Goal: Task Accomplishment & Management: Complete application form

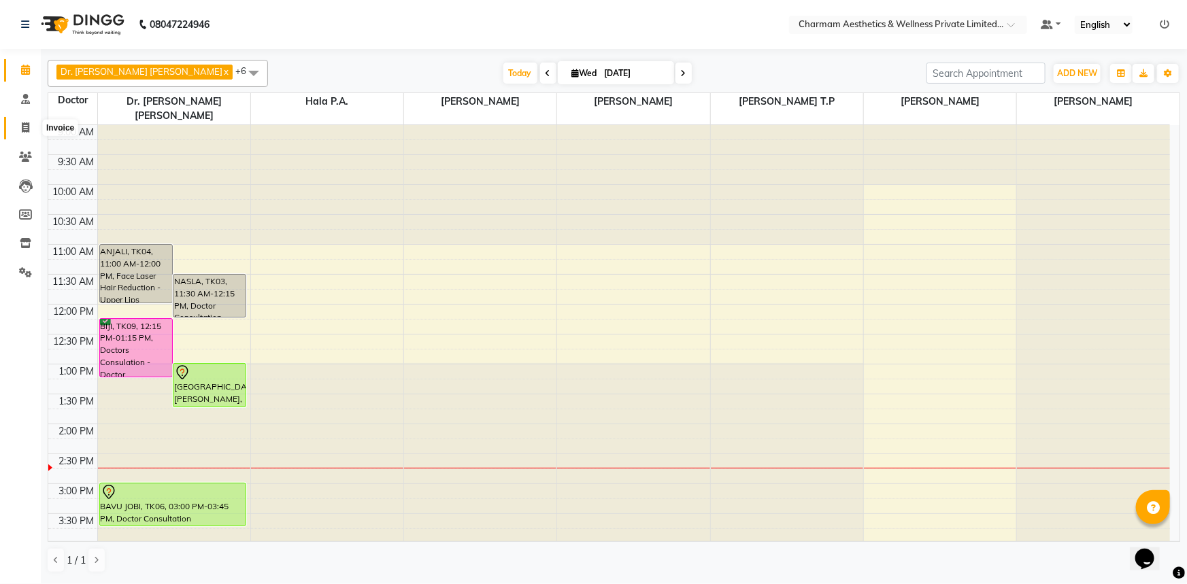
click at [22, 125] on icon at bounding box center [25, 127] width 7 height 10
select select "7625"
select select "service"
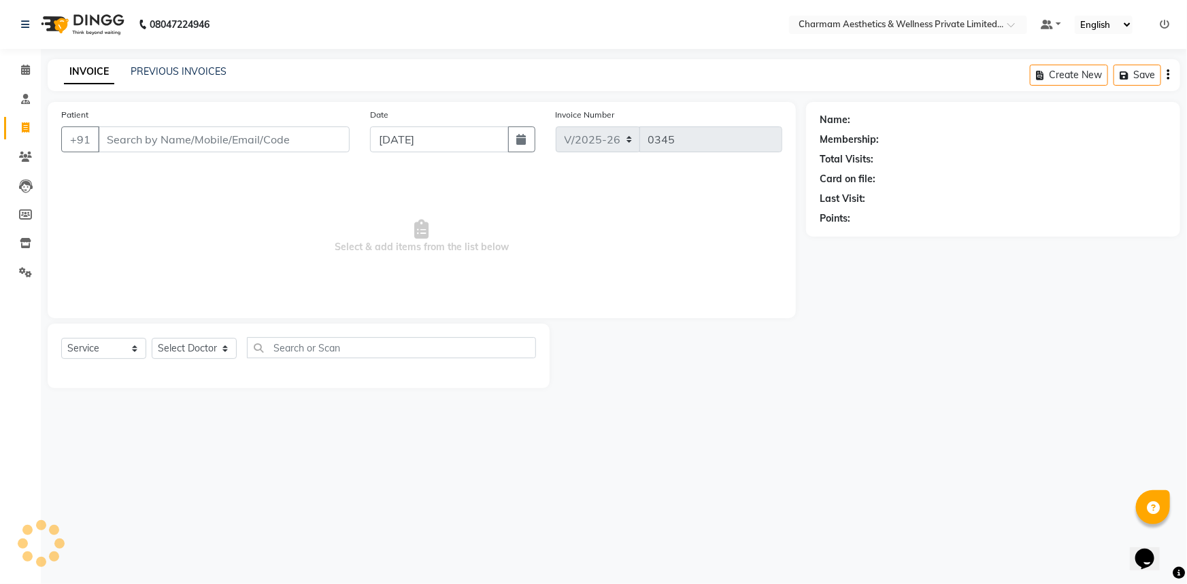
click at [184, 142] on input "Patient" at bounding box center [224, 140] width 252 height 26
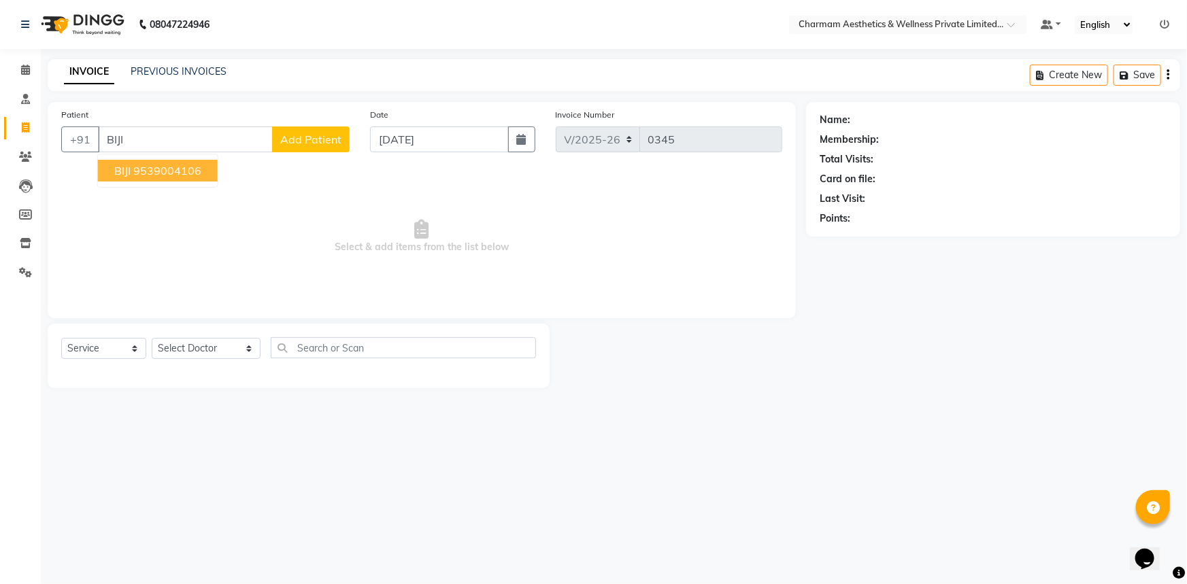
click at [142, 160] on button "BIJI 9539004106" at bounding box center [158, 171] width 120 height 22
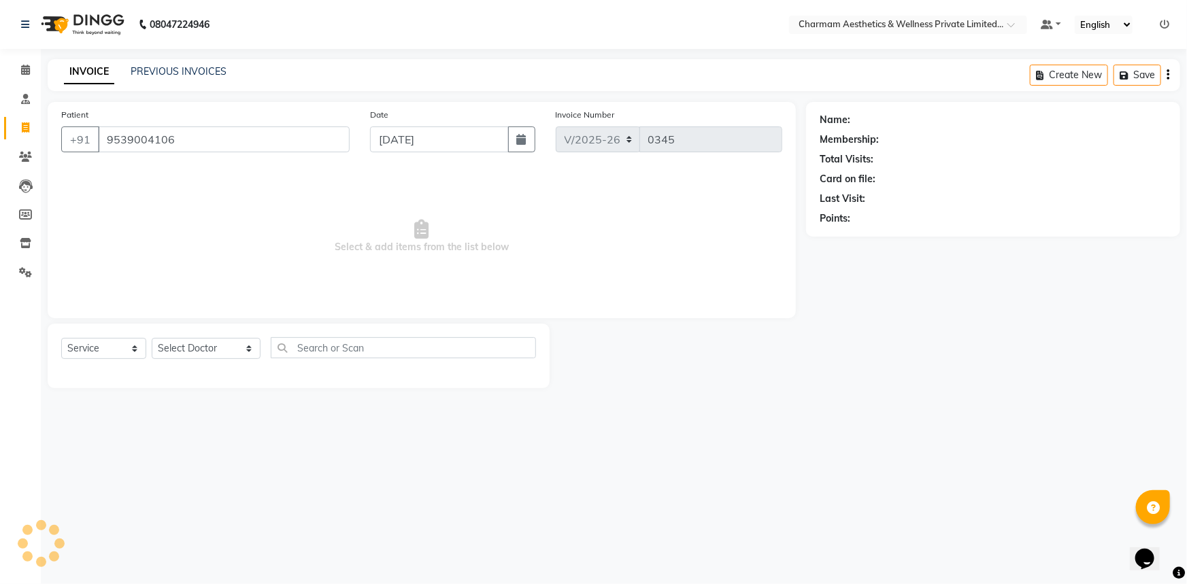
type input "9539004106"
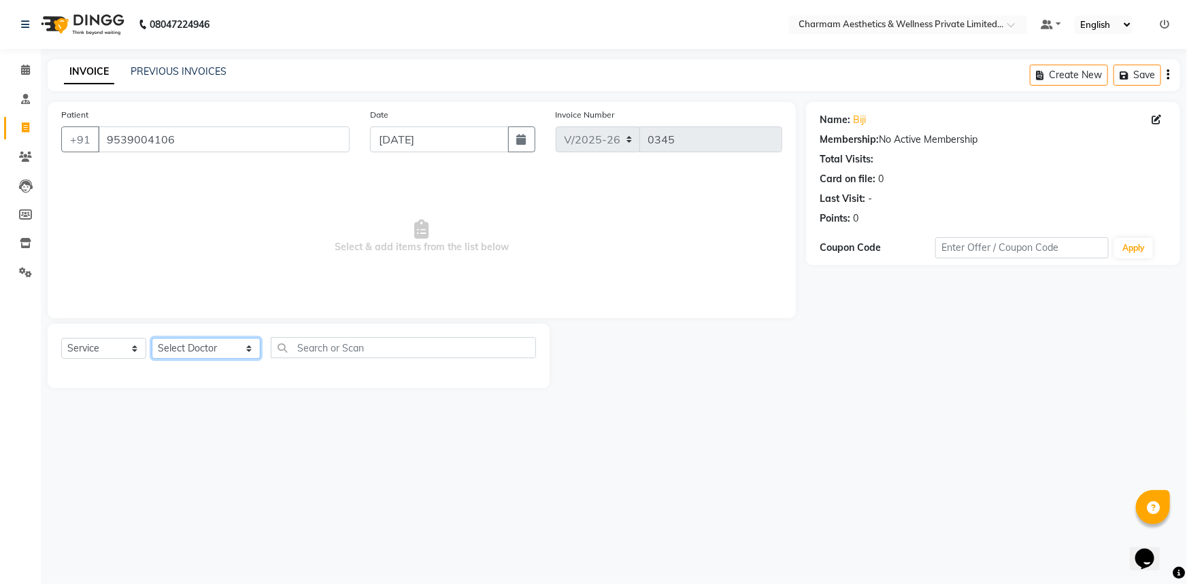
click at [223, 352] on select "Select Doctor [PERSON_NAME] K Dr. [PERSON_NAME] [PERSON_NAME] [PERSON_NAME] [PE…" at bounding box center [206, 348] width 109 height 21
select select "69891"
click at [152, 338] on select "Select Doctor [PERSON_NAME] K Dr. [PERSON_NAME] [PERSON_NAME] [PERSON_NAME] [PE…" at bounding box center [206, 348] width 109 height 21
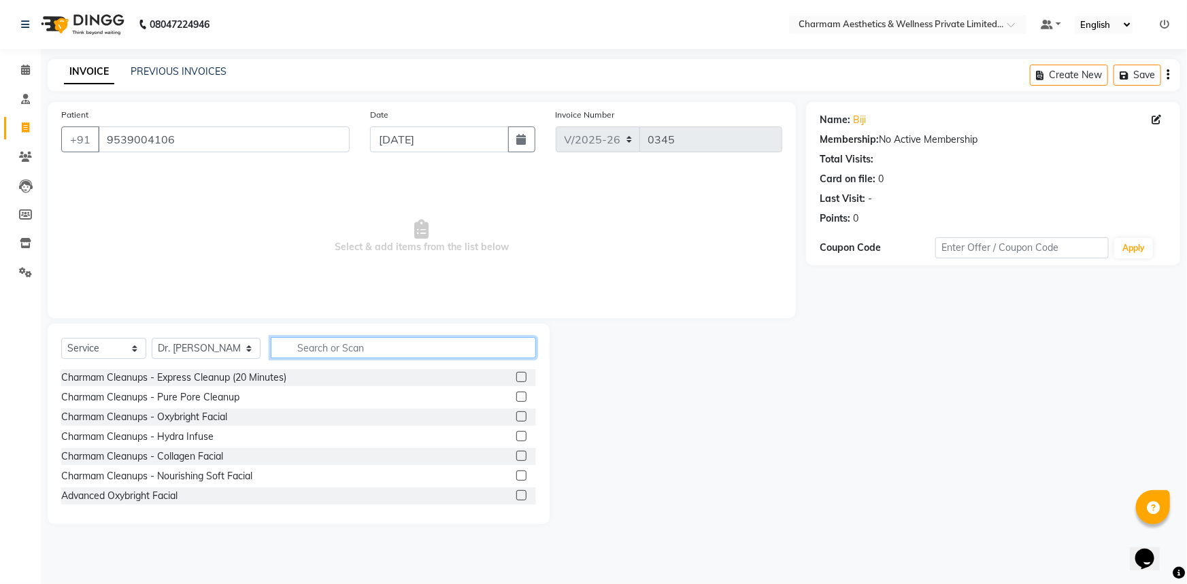
click at [350, 351] on input "text" at bounding box center [403, 347] width 265 height 21
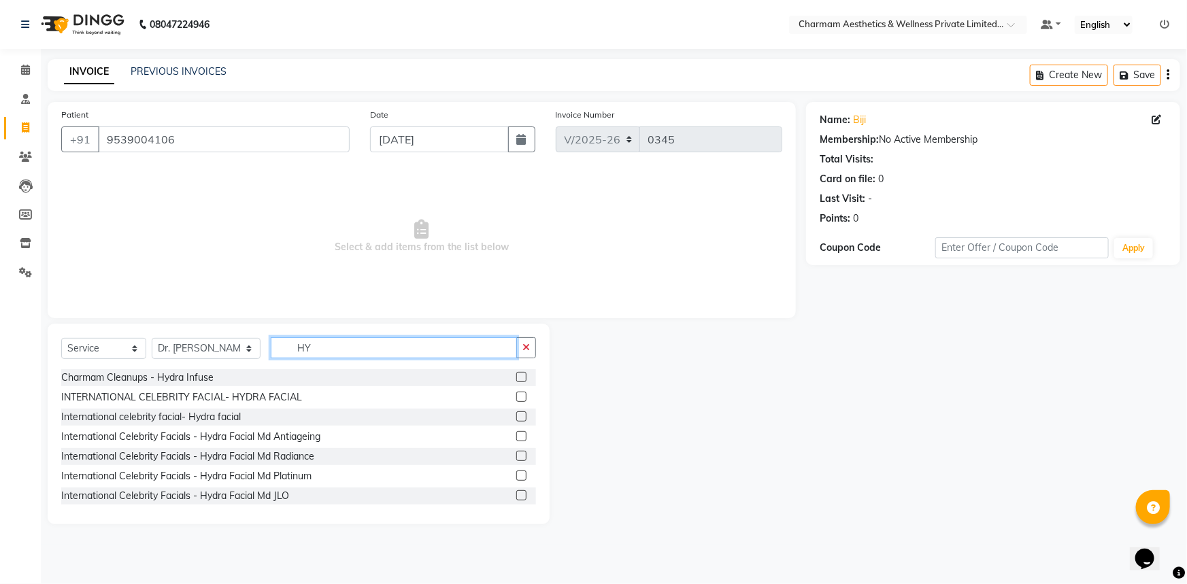
type input "H"
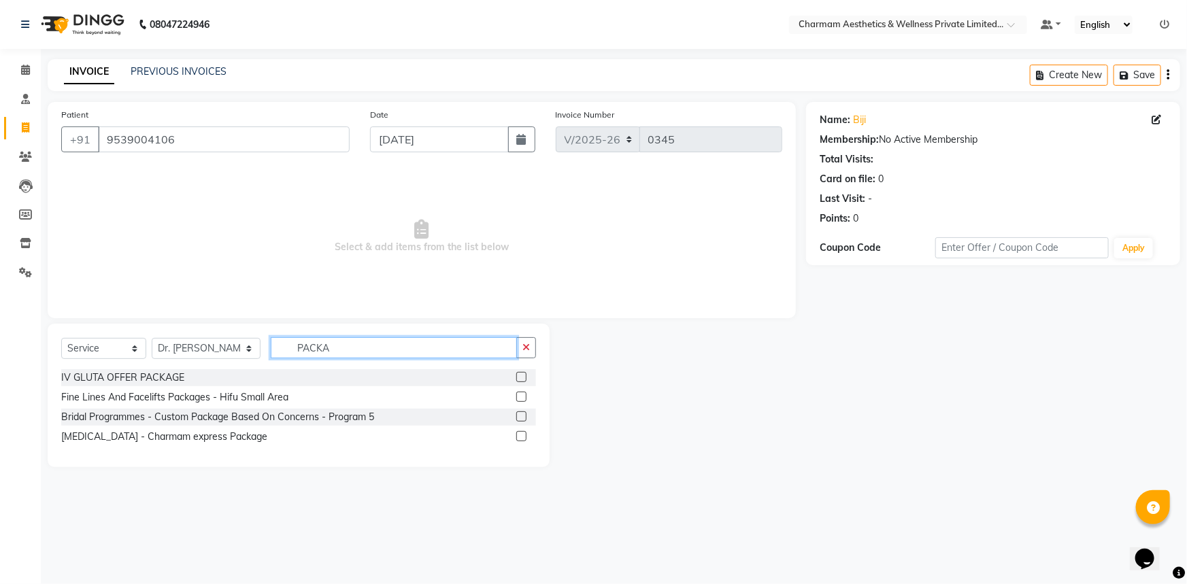
type input "PACKA"
click at [522, 378] on label at bounding box center [521, 377] width 10 height 10
click at [522, 378] on input "checkbox" at bounding box center [520, 377] width 9 height 9
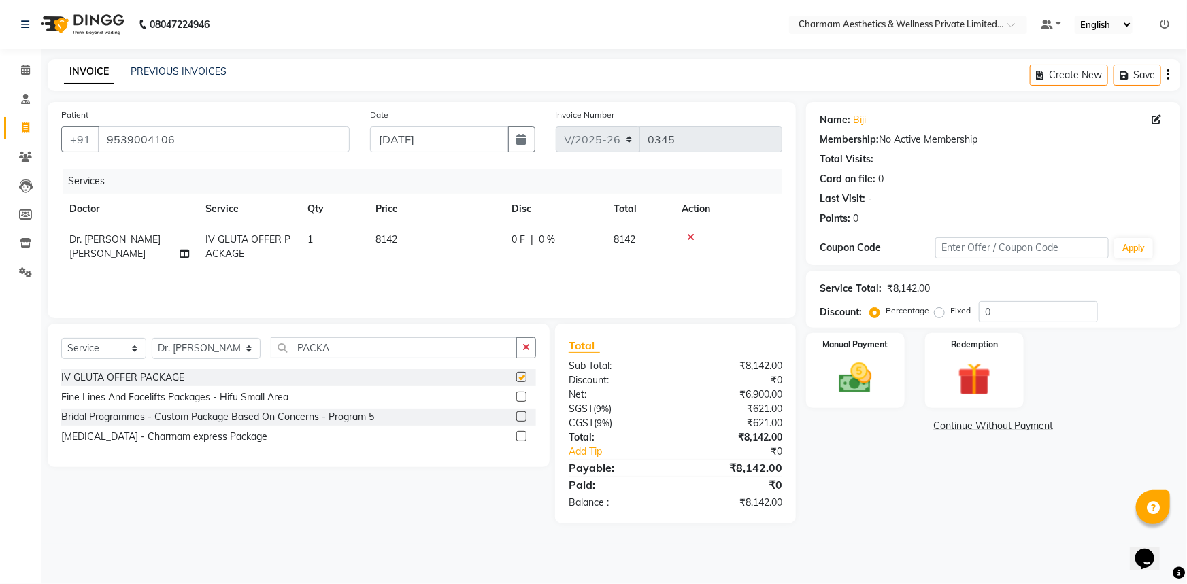
checkbox input "false"
click at [312, 350] on input "PACKA" at bounding box center [394, 347] width 246 height 21
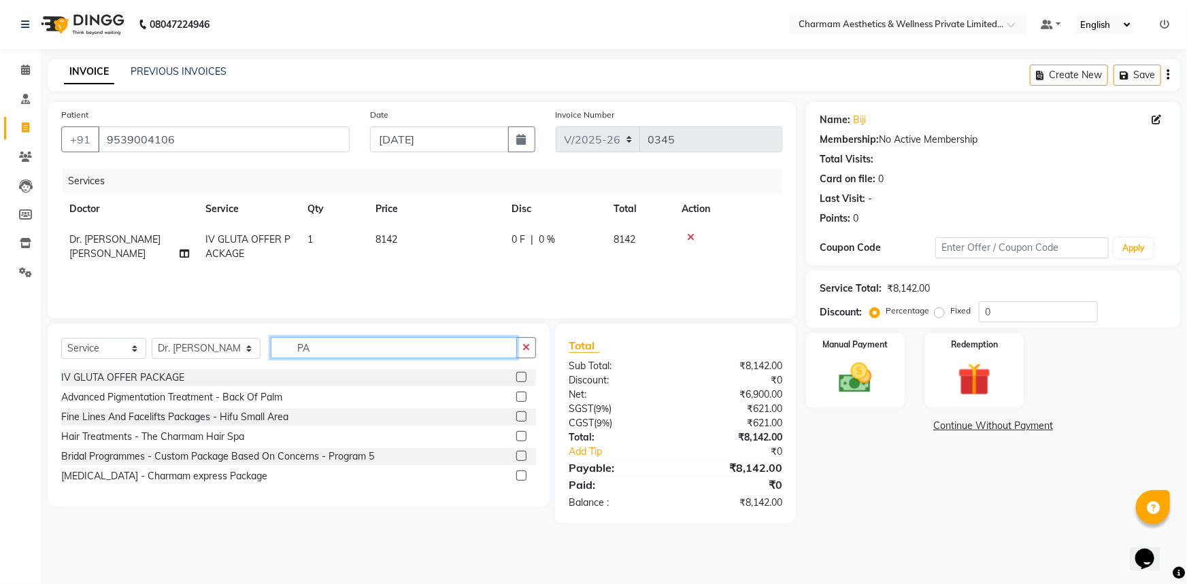
type input "P"
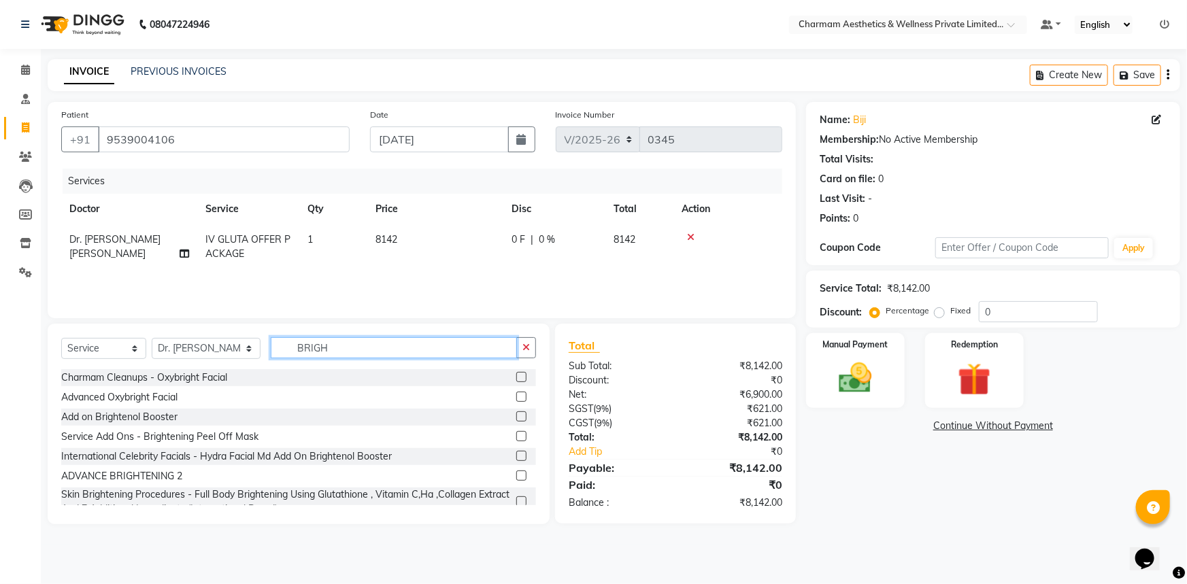
type input "BRIGH"
click at [506, 418] on div "Add on Brightenol Booster" at bounding box center [298, 417] width 475 height 17
click at [516, 417] on label at bounding box center [521, 417] width 10 height 10
click at [516, 417] on input "checkbox" at bounding box center [520, 417] width 9 height 9
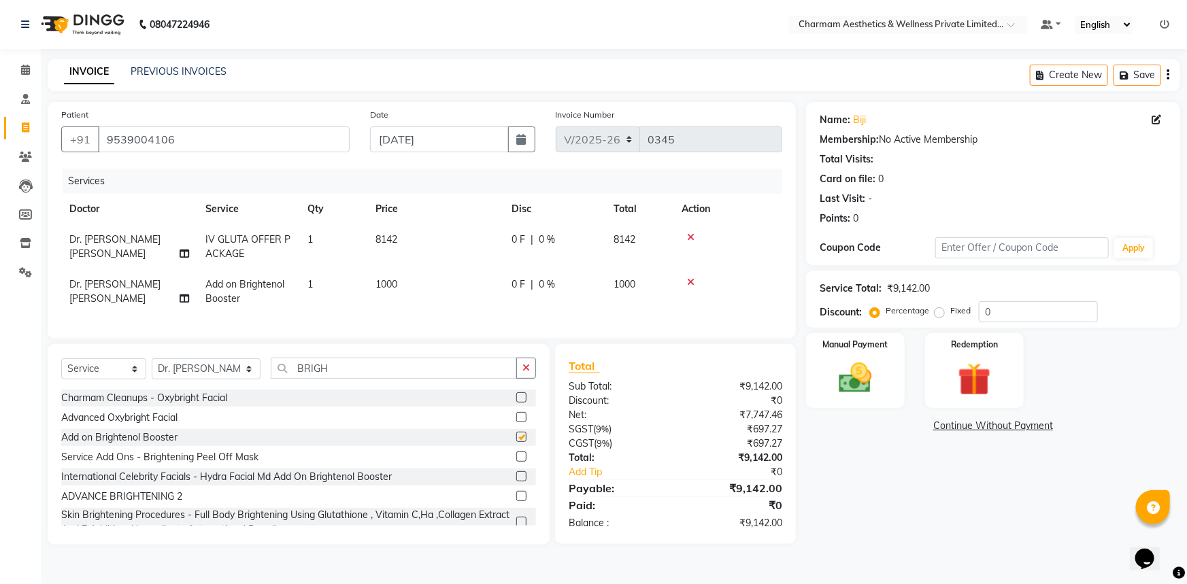
checkbox input "false"
click at [393, 281] on span "1000" at bounding box center [387, 284] width 22 height 12
select select "69891"
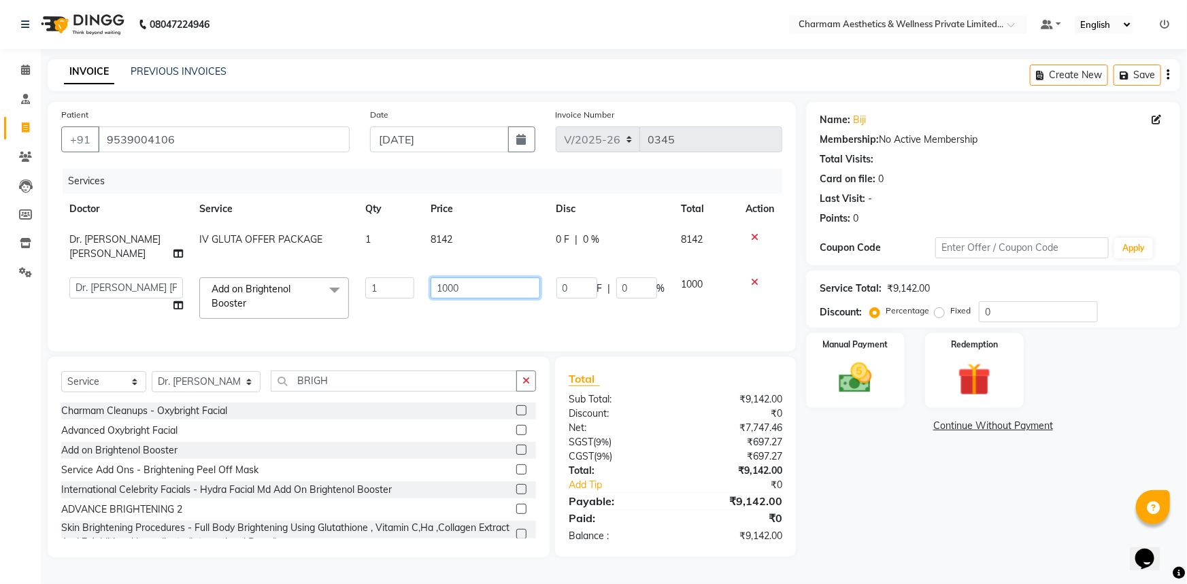
click at [469, 278] on input "1000" at bounding box center [485, 288] width 109 height 21
type input "1080"
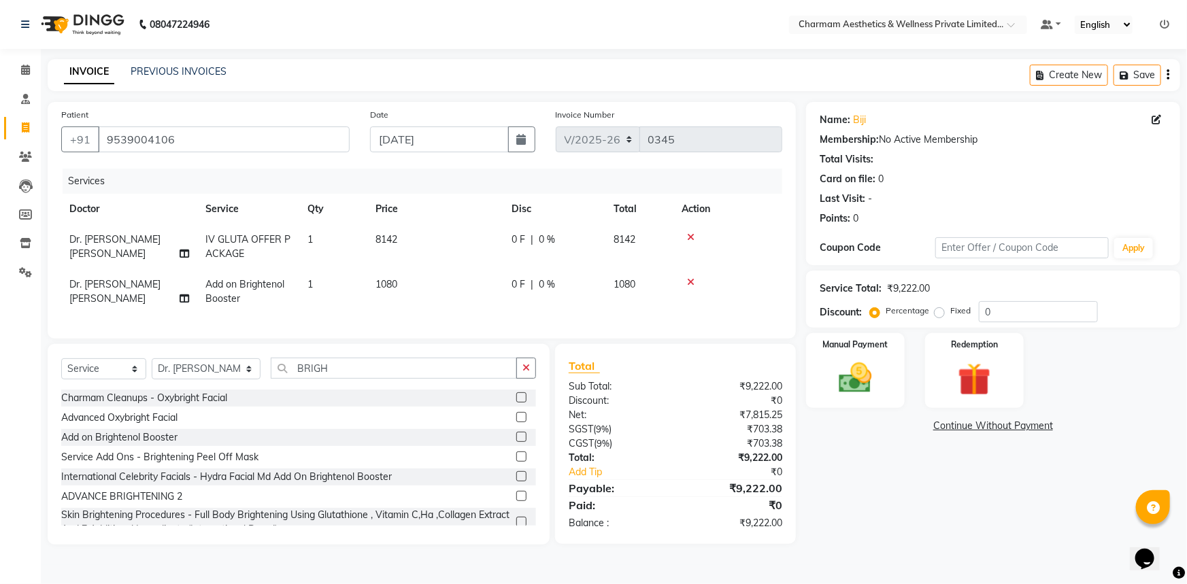
click at [918, 532] on div "Name: Biji Membership: No Active Membership Total Visits: Card on file: 0 Last …" at bounding box center [998, 323] width 384 height 443
click at [688, 279] on icon at bounding box center [690, 283] width 7 height 10
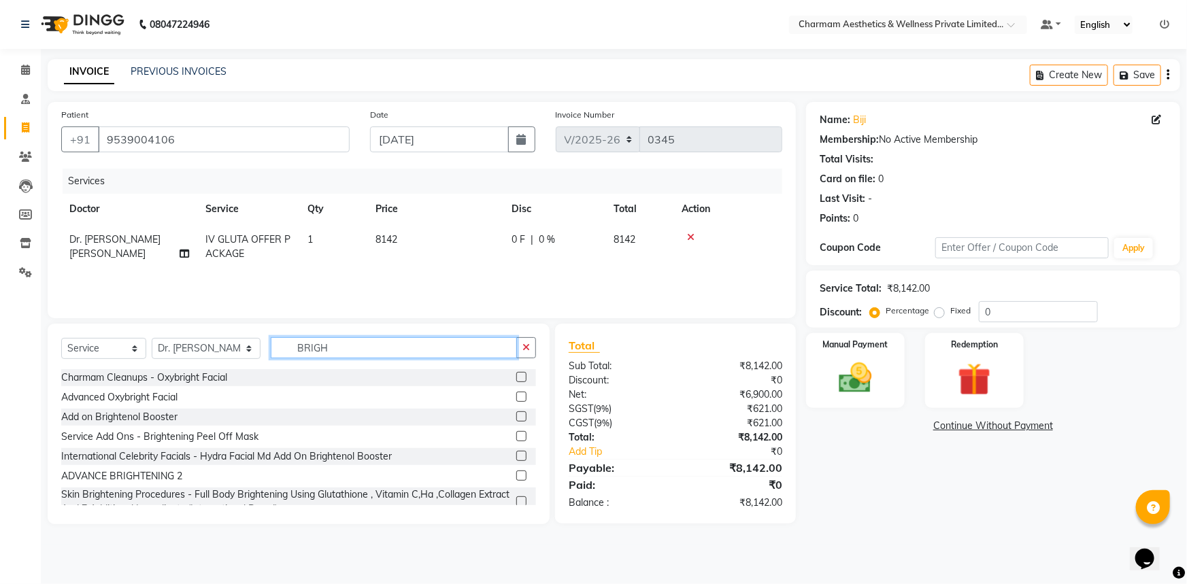
click at [328, 347] on input "BRIGH" at bounding box center [394, 347] width 246 height 21
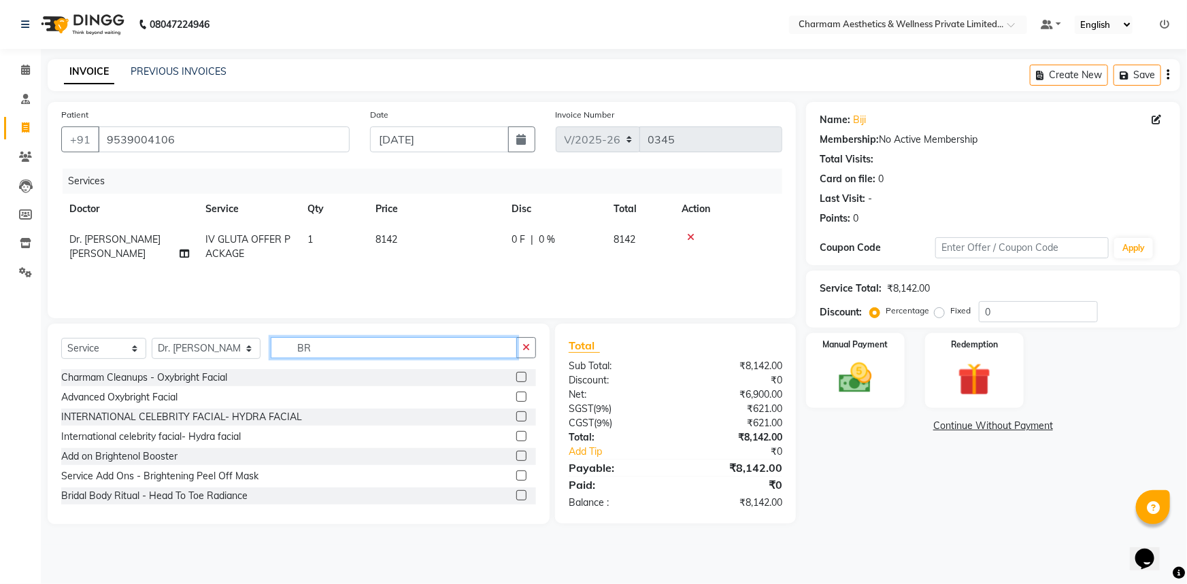
type input "B"
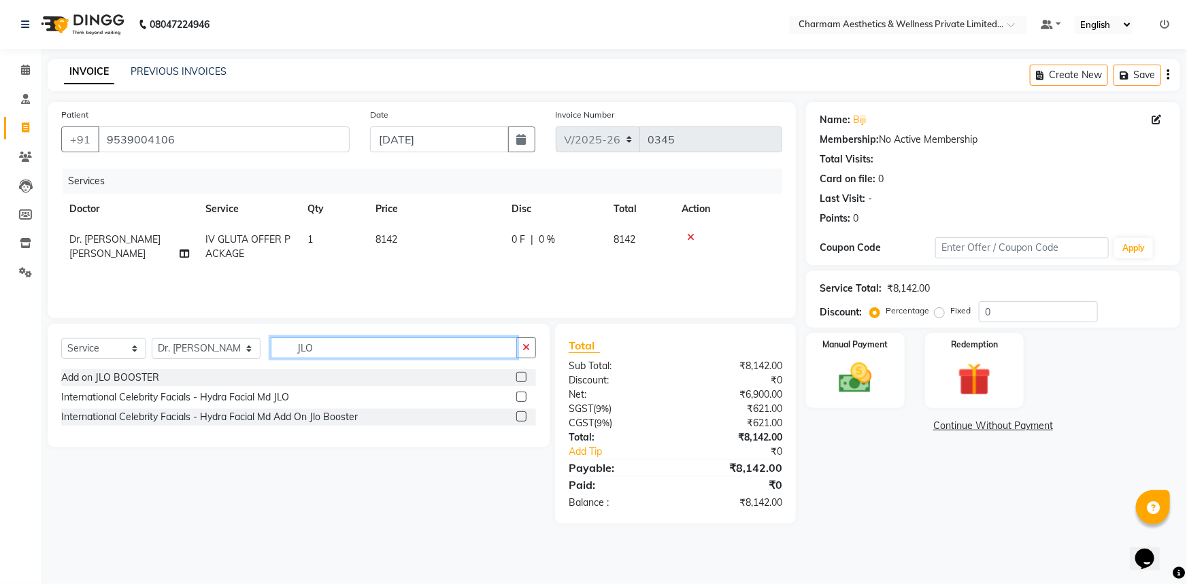
type input "JLO"
click at [524, 395] on label at bounding box center [521, 397] width 10 height 10
click at [524, 395] on input "checkbox" at bounding box center [520, 397] width 9 height 9
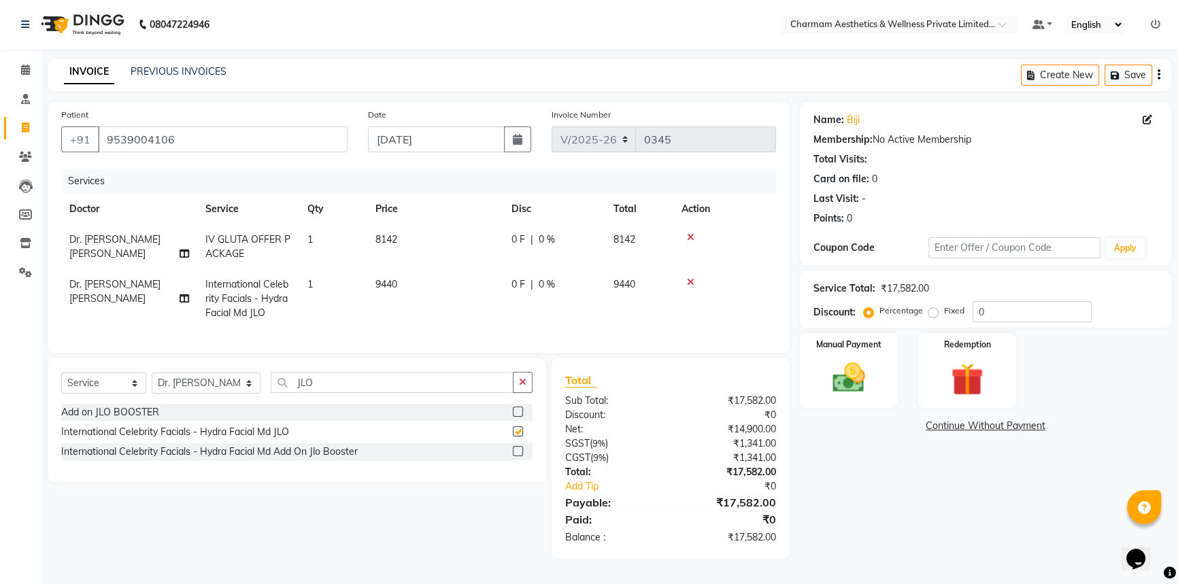
checkbox input "false"
click at [687, 285] on icon at bounding box center [690, 283] width 7 height 10
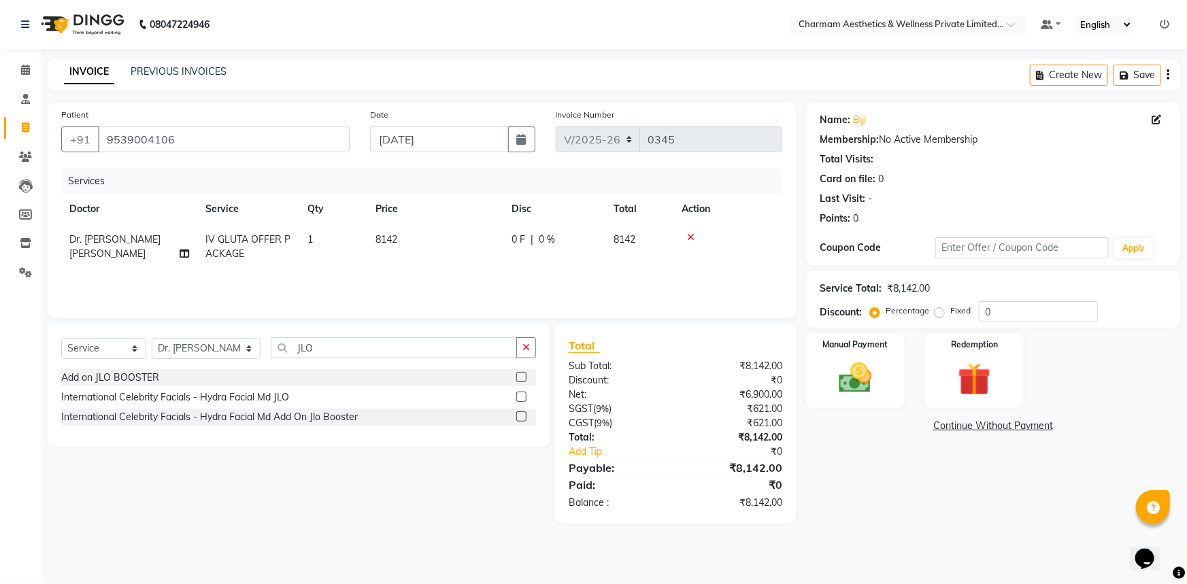
click at [517, 375] on label at bounding box center [521, 377] width 10 height 10
click at [517, 375] on input "checkbox" at bounding box center [520, 377] width 9 height 9
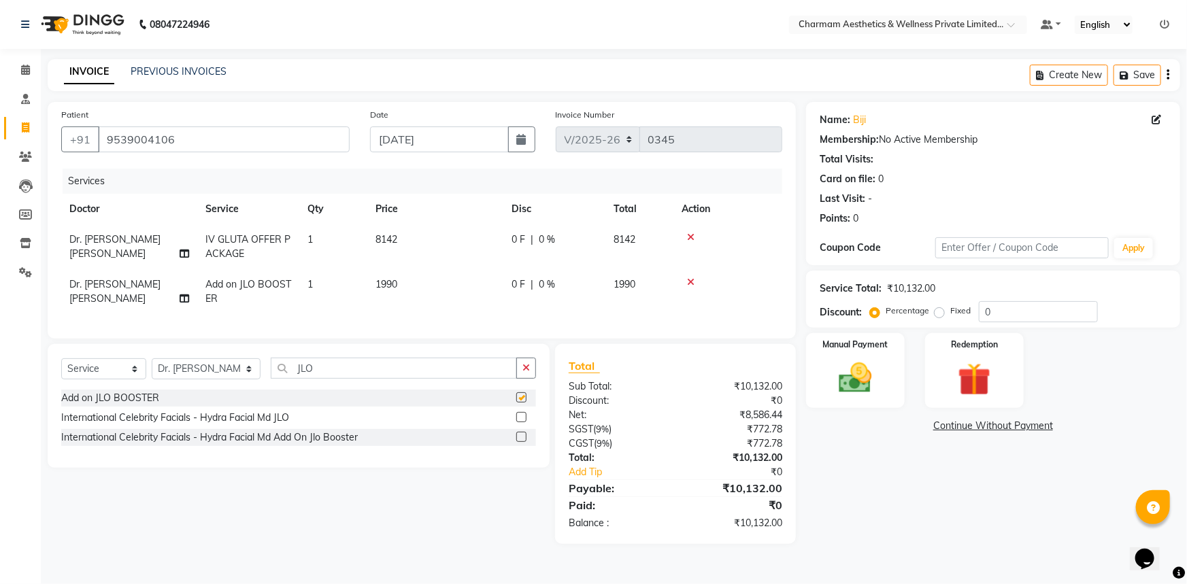
checkbox input "false"
click at [302, 374] on input "JLO" at bounding box center [394, 368] width 246 height 21
type input "J"
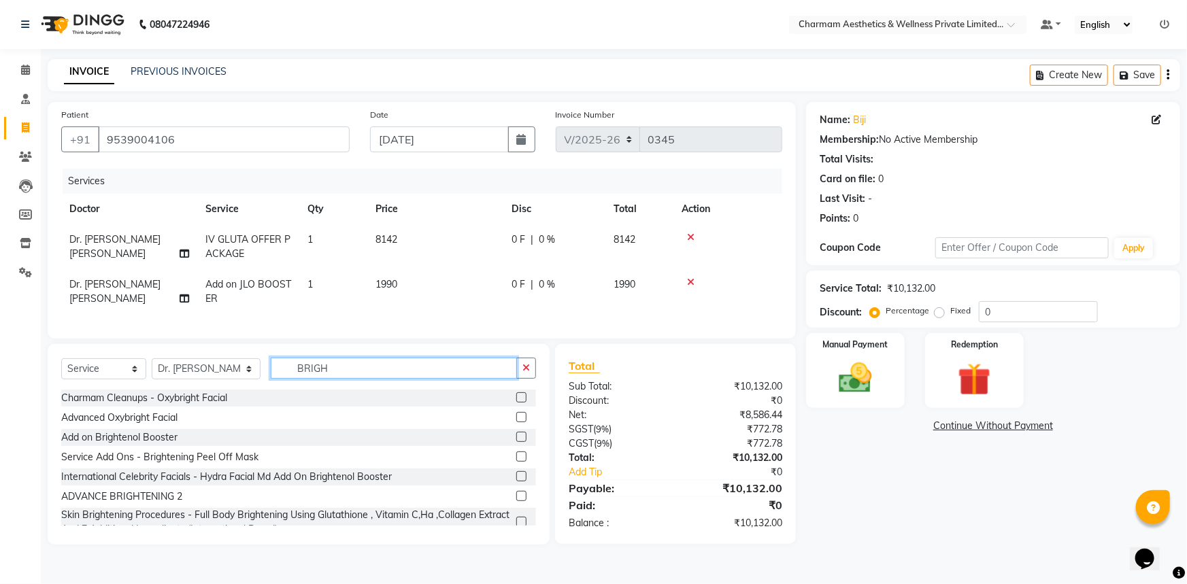
type input "BRIGH"
click at [516, 442] on label at bounding box center [521, 437] width 10 height 10
click at [516, 442] on input "checkbox" at bounding box center [520, 437] width 9 height 9
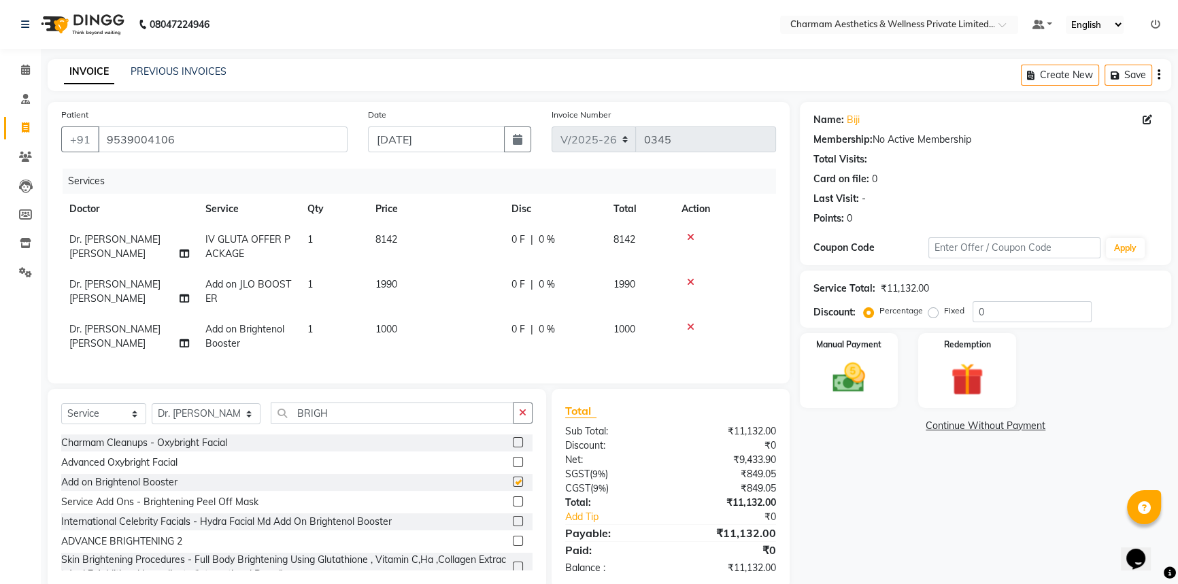
checkbox input "false"
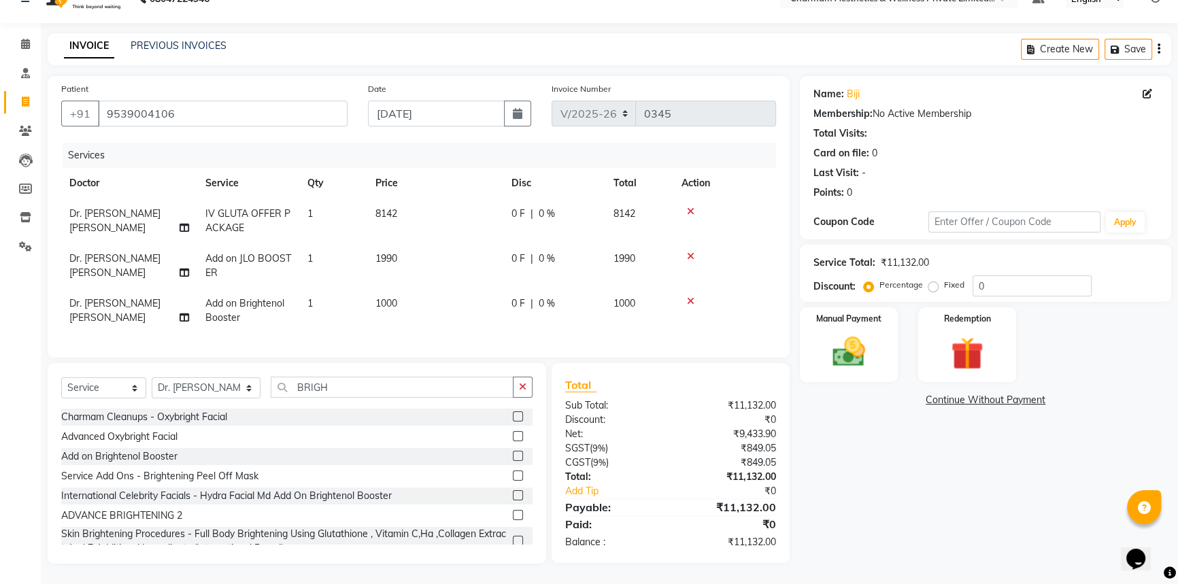
click at [689, 297] on icon at bounding box center [690, 302] width 7 height 10
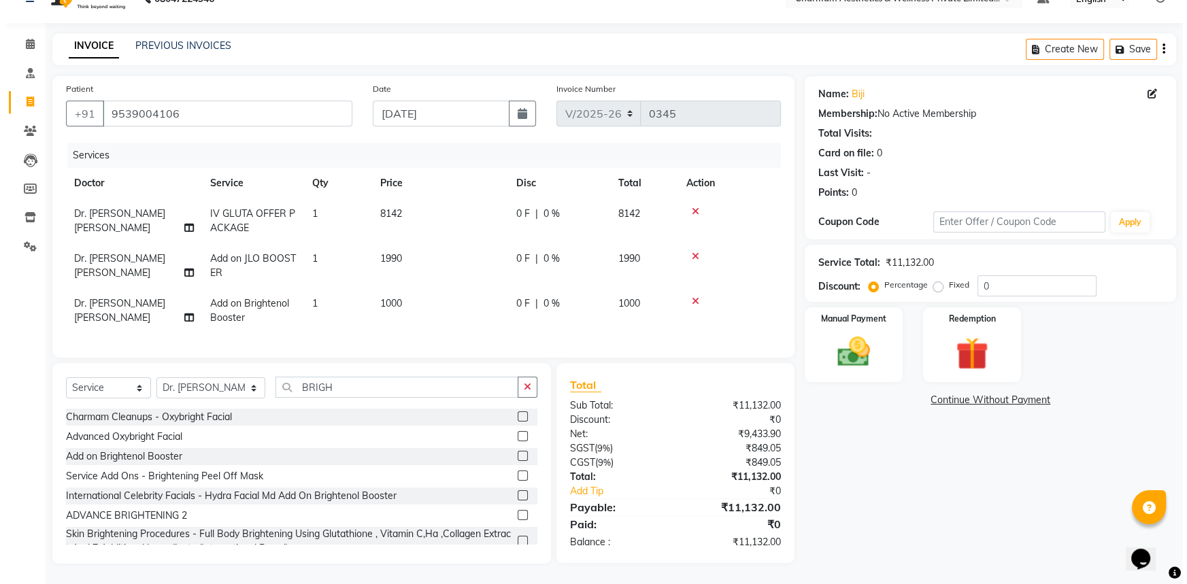
scroll to position [0, 0]
